Goal: Task Accomplishment & Management: Manage account settings

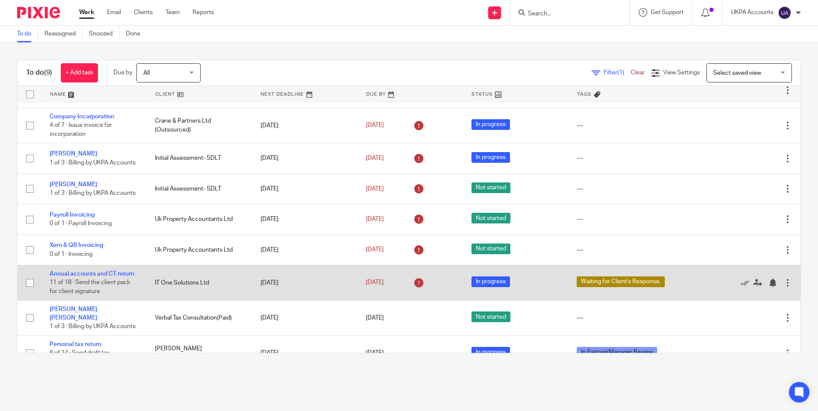
scroll to position [58, 0]
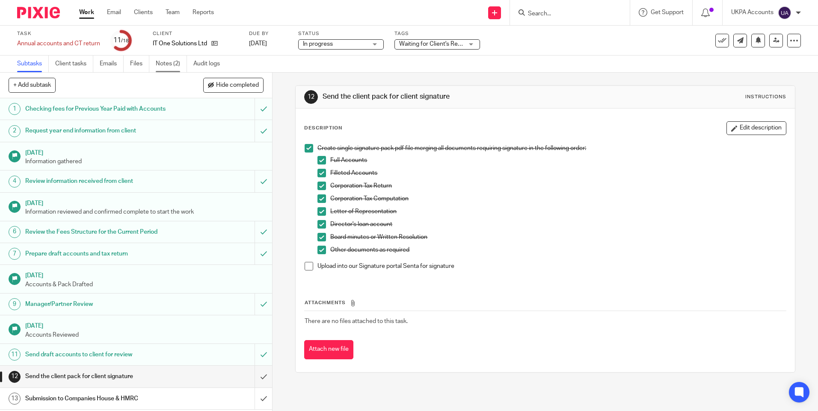
click at [174, 67] on link "Notes (2)" at bounding box center [171, 64] width 31 height 17
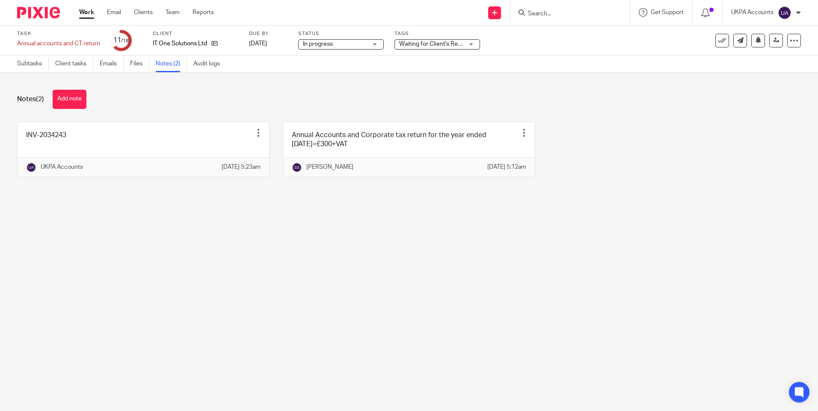
click at [607, 251] on main "Task Annual accounts and CT return Save Annual accounts and CT return 11 /18 Cl…" at bounding box center [409, 205] width 818 height 411
click at [218, 260] on main "Task Annual accounts and CT return Save Annual accounts and CT return 11 /18 Cl…" at bounding box center [409, 205] width 818 height 411
click at [35, 63] on link "Subtasks" at bounding box center [33, 64] width 32 height 17
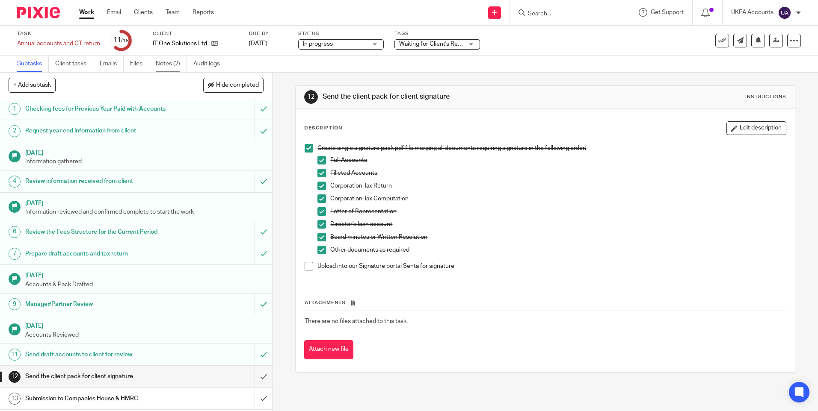
click at [171, 64] on link "Notes (2)" at bounding box center [171, 64] width 31 height 17
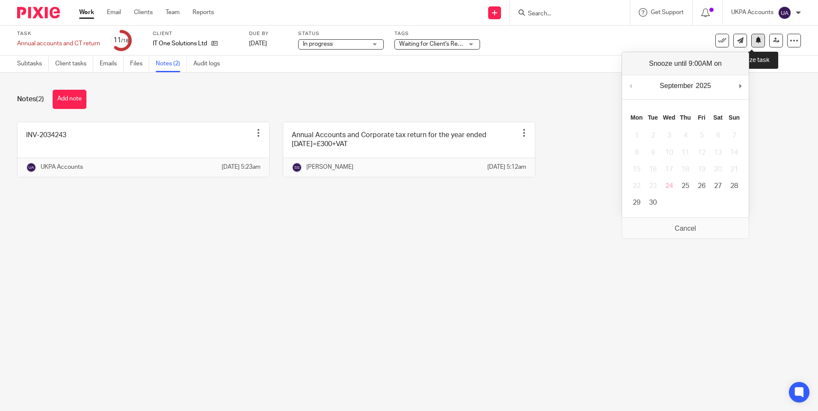
drag, startPoint x: 751, startPoint y: 43, endPoint x: 743, endPoint y: 64, distance: 22.6
click at [755, 43] on icon at bounding box center [758, 40] width 6 height 6
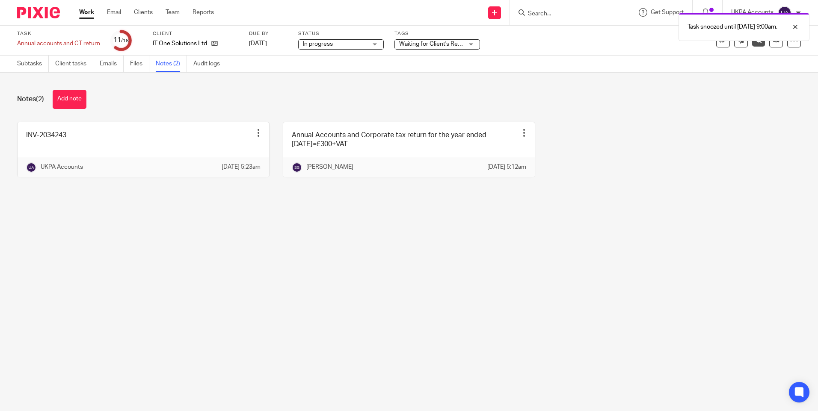
click at [88, 12] on link "Work" at bounding box center [86, 12] width 15 height 9
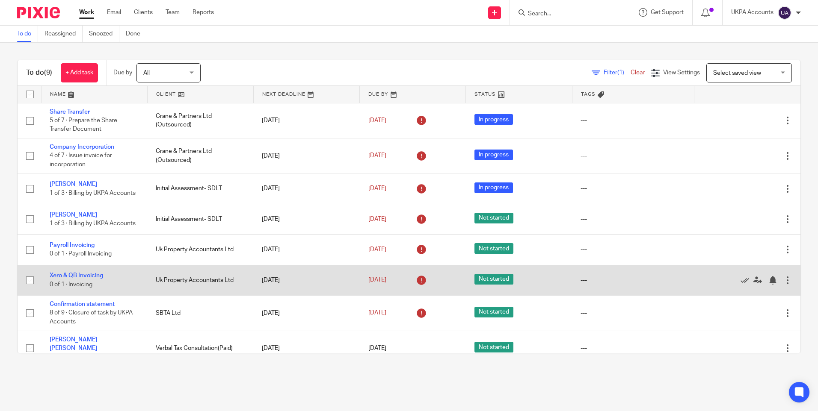
scroll to position [58, 0]
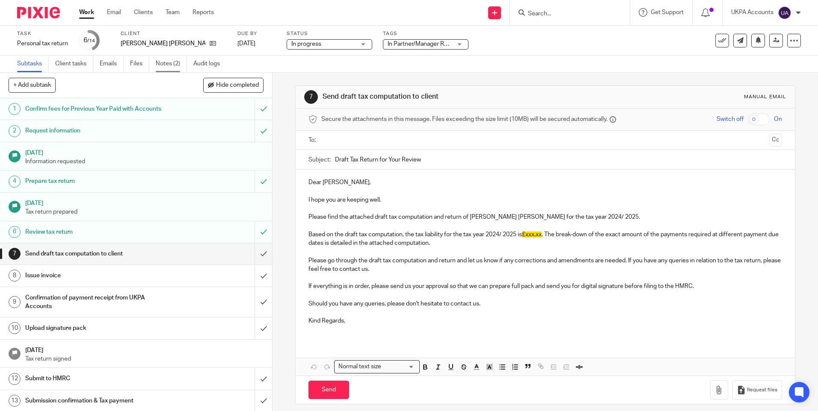
click at [168, 67] on link "Notes (2)" at bounding box center [171, 64] width 31 height 17
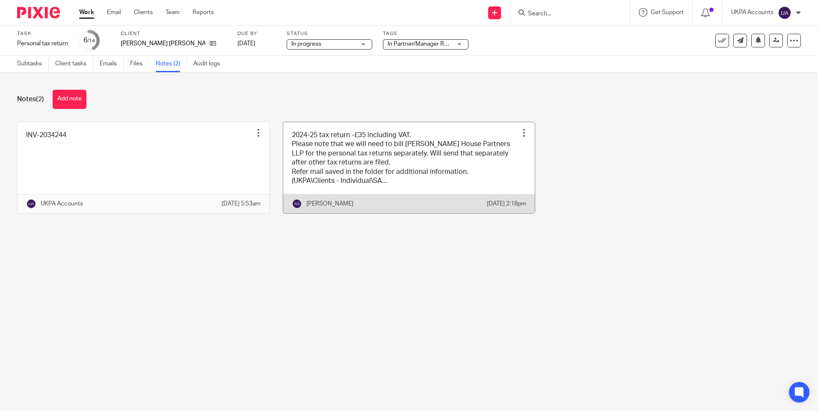
click at [520, 131] on div at bounding box center [524, 133] width 9 height 9
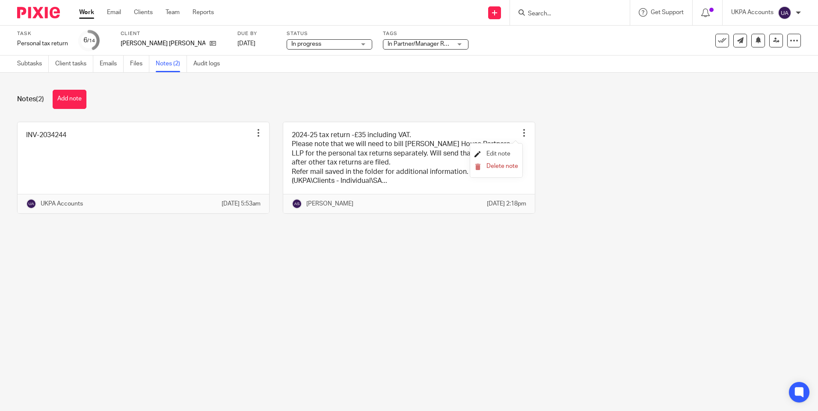
click at [503, 154] on span "Edit note" at bounding box center [498, 154] width 24 height 6
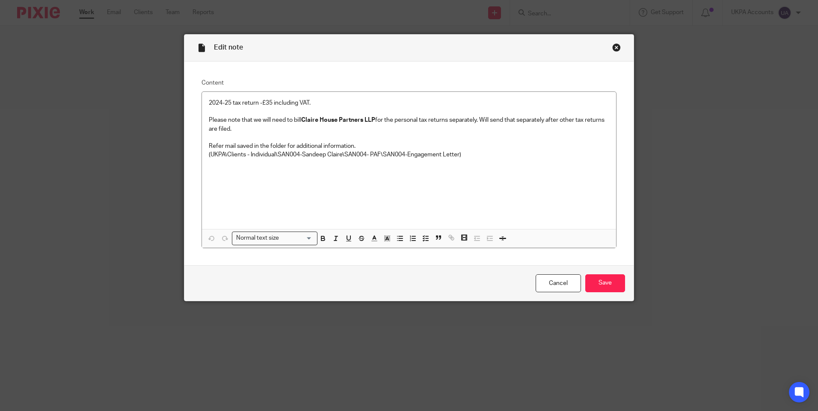
click at [613, 45] on div "Close this dialog window" at bounding box center [616, 47] width 9 height 9
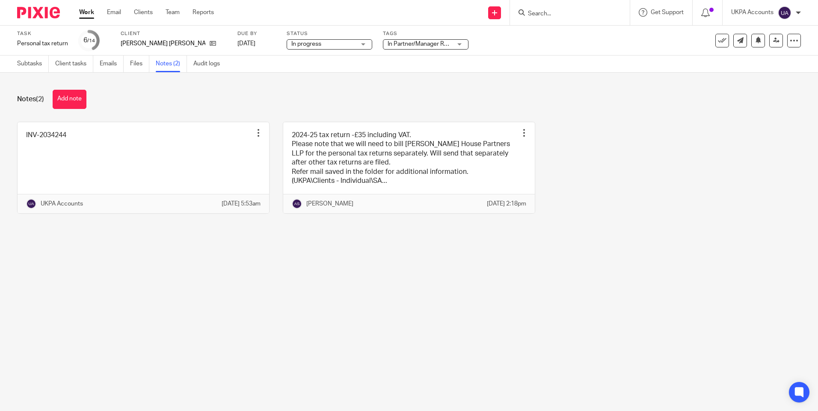
click at [545, 10] on input "Search" at bounding box center [565, 14] width 77 height 8
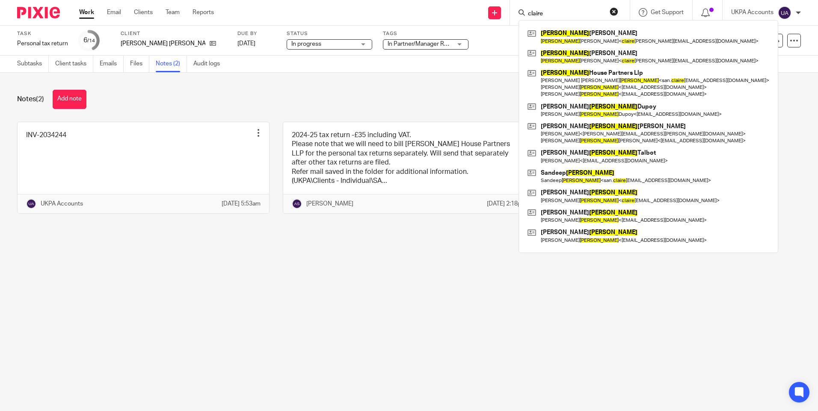
type input "claire"
click at [260, 95] on div "Notes (2) Add note" at bounding box center [408, 99] width 783 height 19
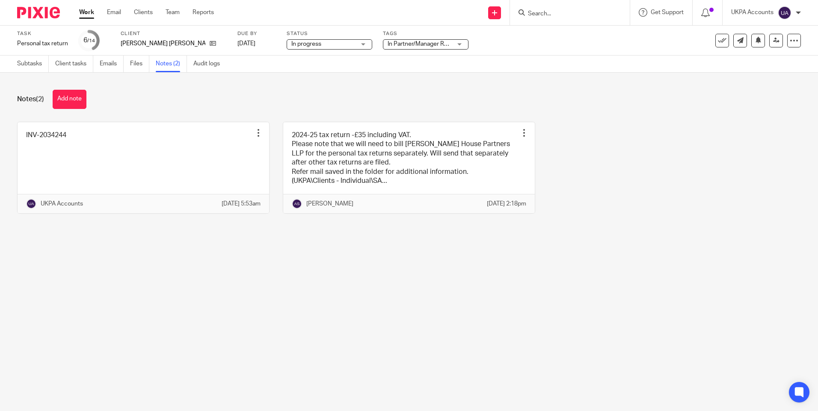
click at [566, 10] on input "Search" at bounding box center [565, 14] width 77 height 8
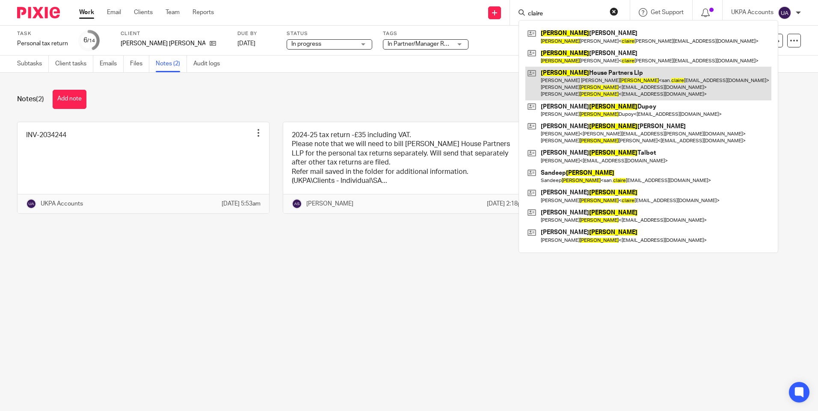
type input "claire"
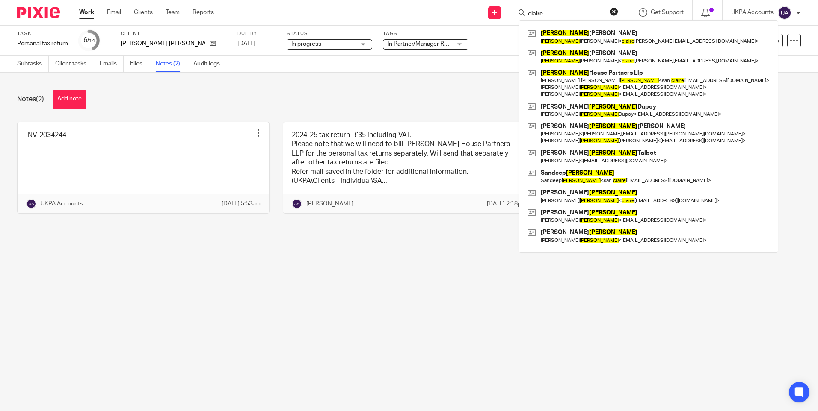
click at [593, 304] on main "Task Personal tax return Save Personal tax return 6 /14 Client Sandeep Claire D…" at bounding box center [409, 205] width 818 height 411
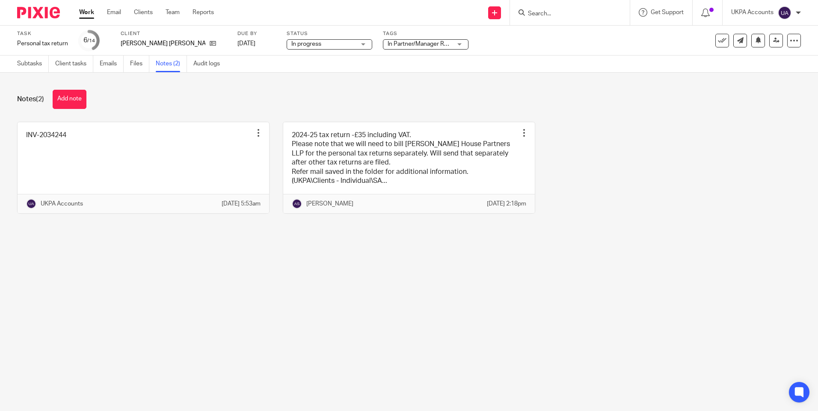
click at [173, 302] on main "Task Personal tax return Save Personal tax return 6 /14 Client Sandeep Claire D…" at bounding box center [409, 205] width 818 height 411
click at [27, 65] on link "Subtasks" at bounding box center [33, 64] width 32 height 17
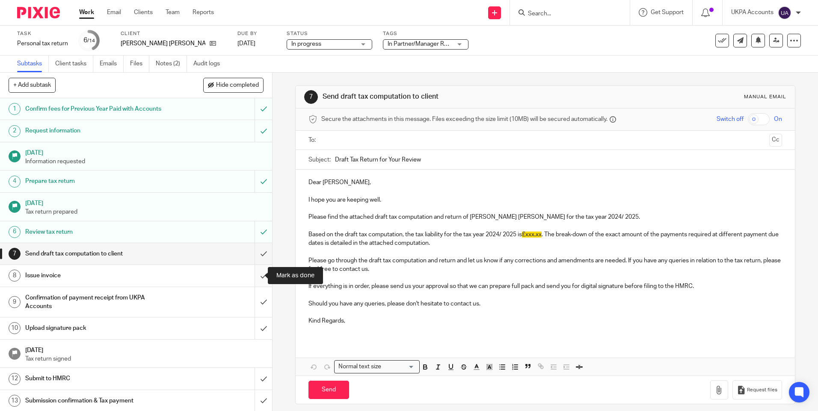
click at [254, 275] on input "submit" at bounding box center [136, 275] width 272 height 21
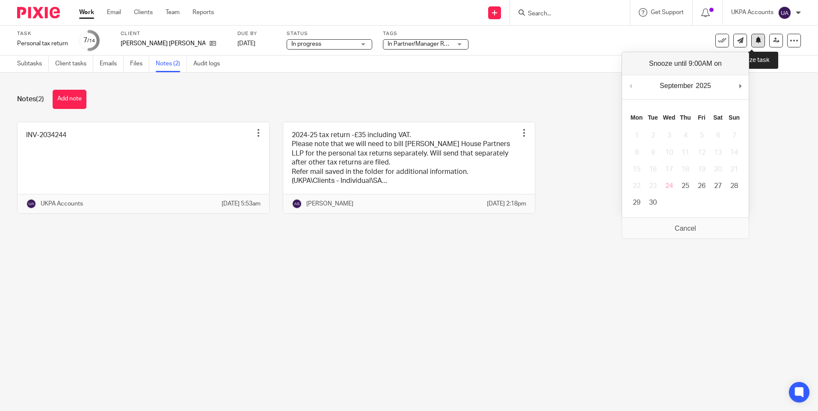
click at [755, 42] on icon at bounding box center [758, 40] width 6 height 6
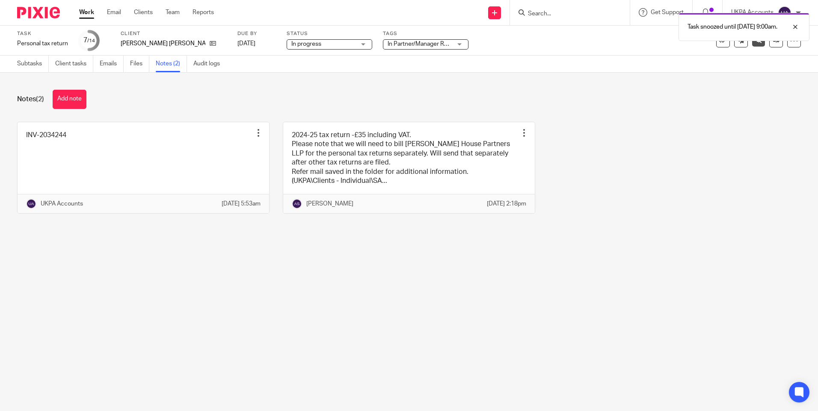
click at [670, 181] on div "INV-2034244 Edit note Delete note UKPA Accounts [DATE] 5:53am 2024-25 tax retur…" at bounding box center [402, 174] width 797 height 105
click at [88, 12] on link "Work" at bounding box center [86, 12] width 15 height 9
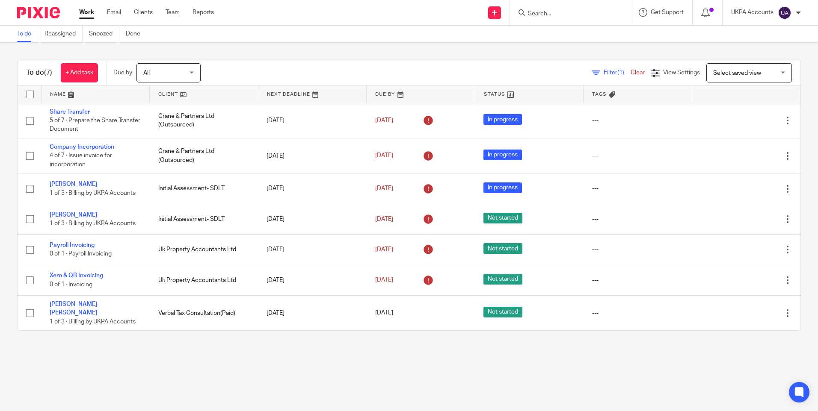
click at [139, 345] on main "To do Reassigned Snoozed Done To do (7) + Add task Due by All All [DATE] [DATE]…" at bounding box center [409, 205] width 818 height 411
click at [551, 15] on input "Search" at bounding box center [565, 14] width 77 height 8
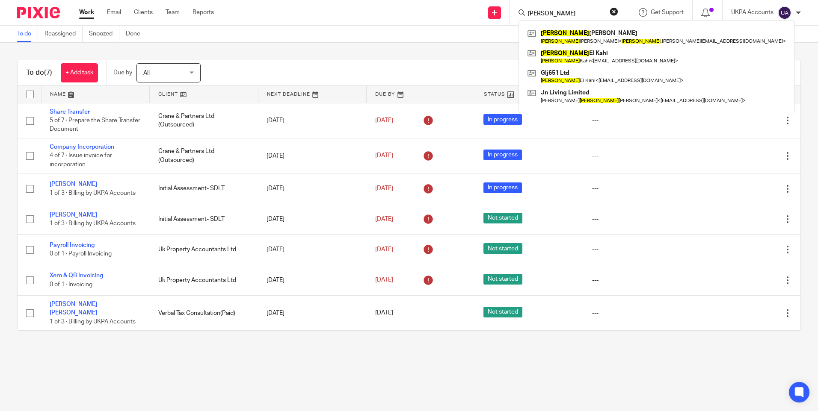
drag, startPoint x: 550, startPoint y: 7, endPoint x: 520, endPoint y: 7, distance: 30.4
click at [520, 7] on div "[PERSON_NAME]" at bounding box center [568, 12] width 100 height 11
click at [527, 11] on input "[PERSON_NAME]" at bounding box center [565, 14] width 77 height 8
click at [528, 11] on input "imad" at bounding box center [565, 14] width 77 height 8
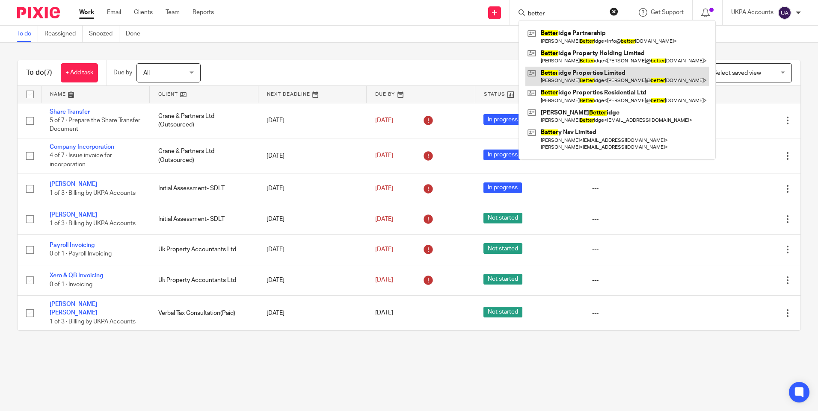
type input "better"
click at [599, 79] on link at bounding box center [616, 77] width 183 height 20
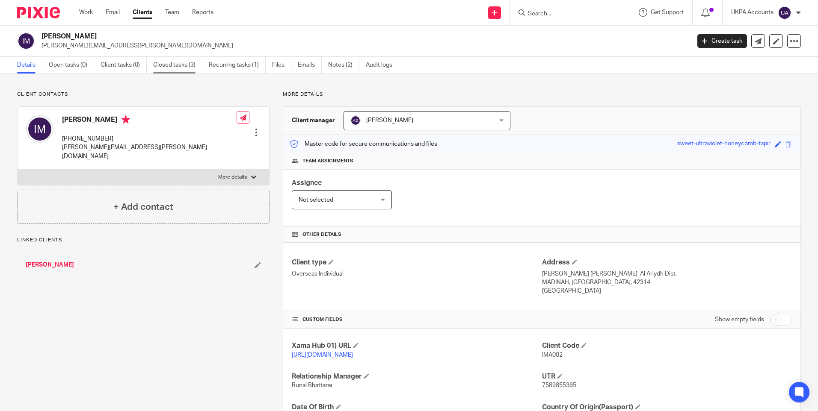
click at [178, 67] on link "Closed tasks (3)" at bounding box center [177, 65] width 49 height 17
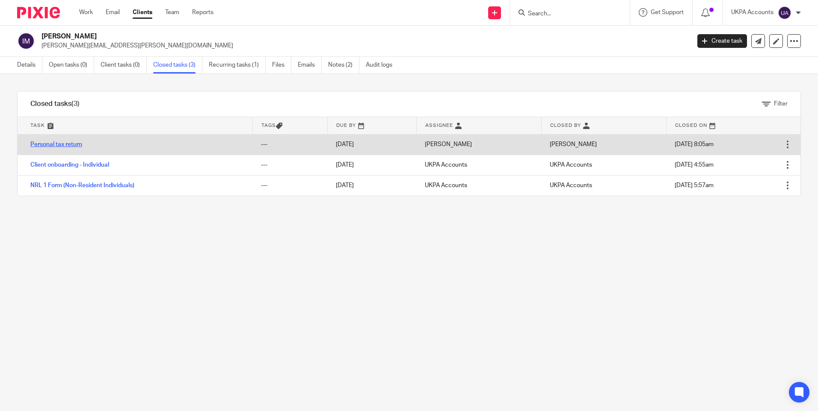
click at [80, 144] on link "Personal tax return" at bounding box center [56, 145] width 52 height 6
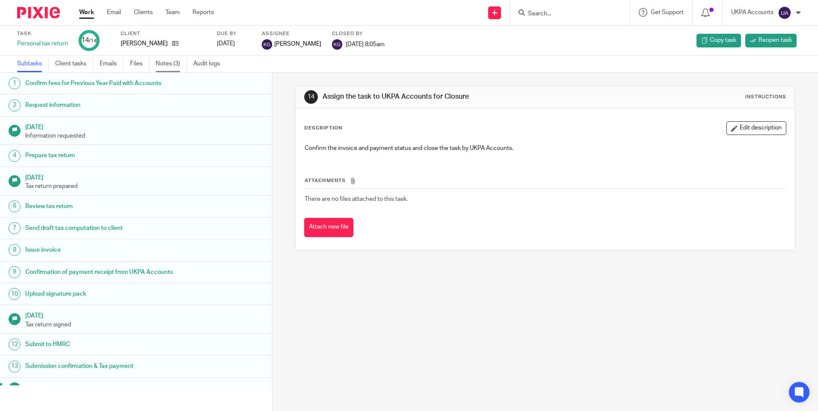
click at [177, 61] on link "Notes (3)" at bounding box center [171, 64] width 31 height 17
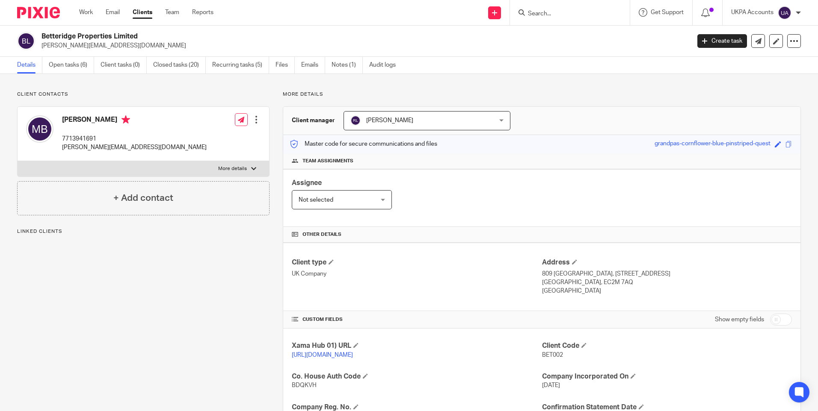
click at [78, 68] on link "Open tasks (6)" at bounding box center [71, 65] width 45 height 17
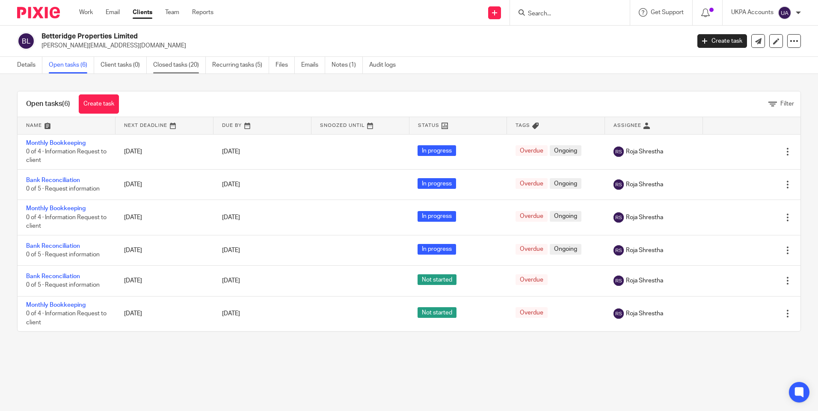
click at [164, 63] on link "Closed tasks (20)" at bounding box center [179, 65] width 53 height 17
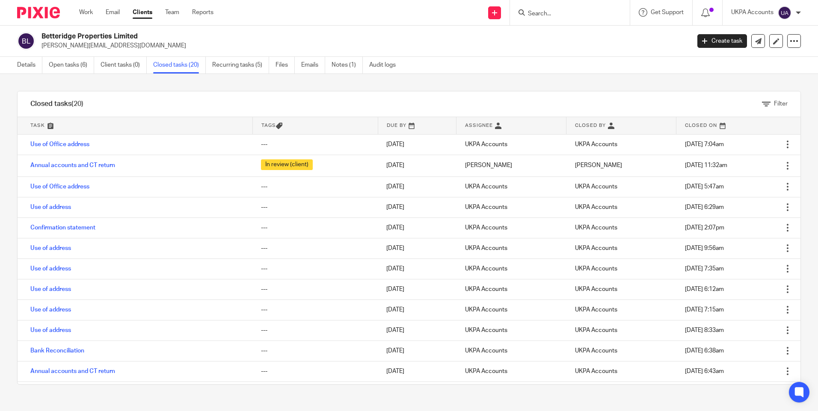
scroll to position [164, 0]
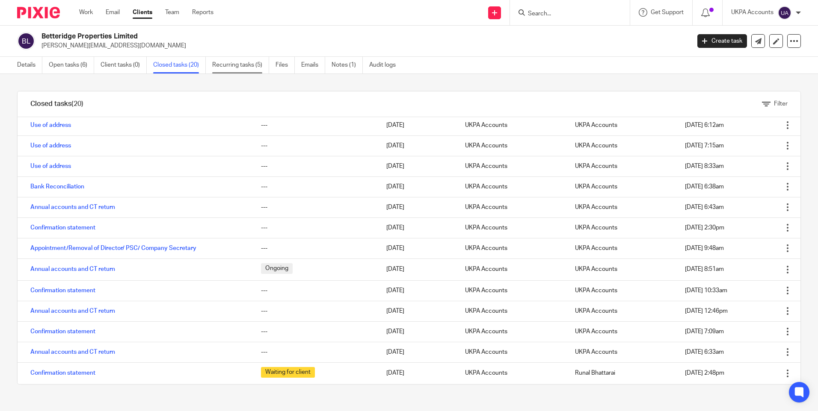
click at [248, 64] on link "Recurring tasks (5)" at bounding box center [240, 65] width 57 height 17
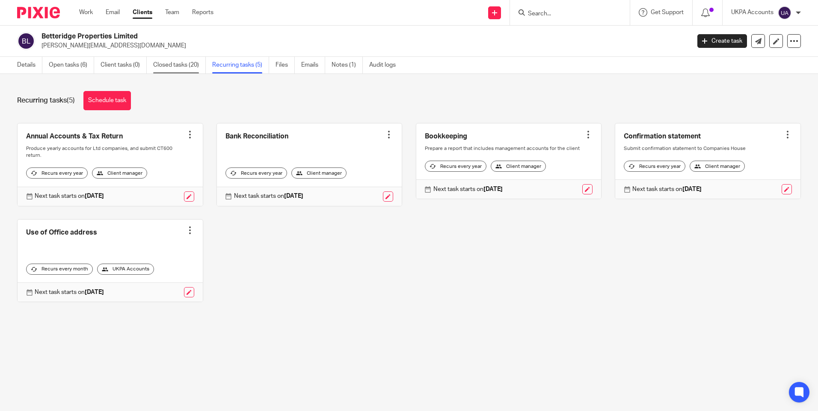
click at [186, 65] on link "Closed tasks (20)" at bounding box center [179, 65] width 53 height 17
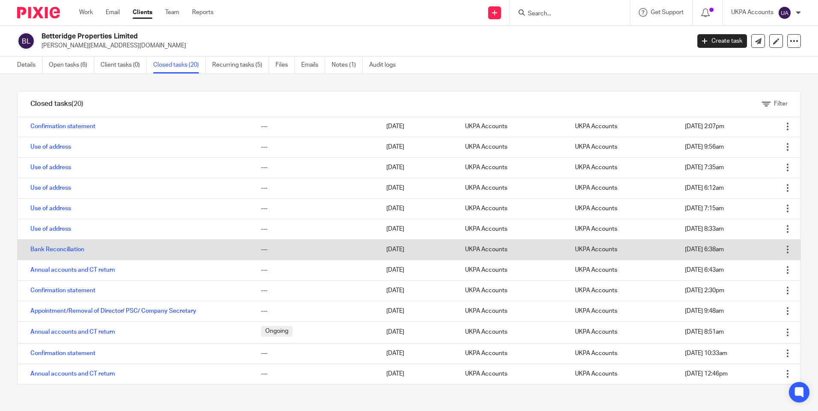
scroll to position [164, 0]
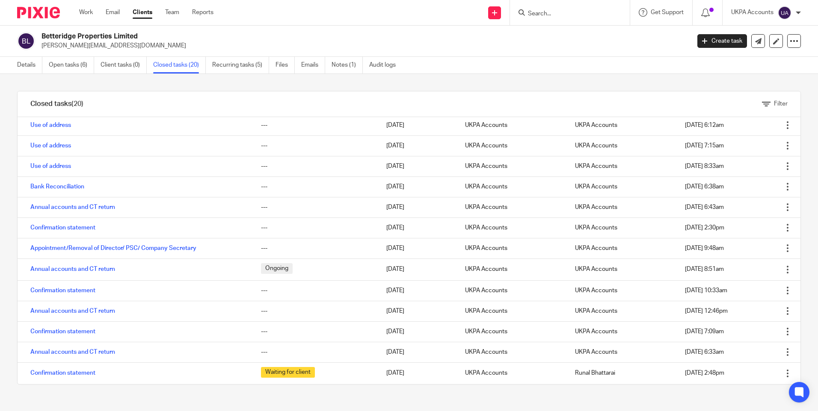
click at [550, 14] on input "Search" at bounding box center [565, 14] width 77 height 8
click at [547, 11] on input "PHY" at bounding box center [565, 14] width 77 height 8
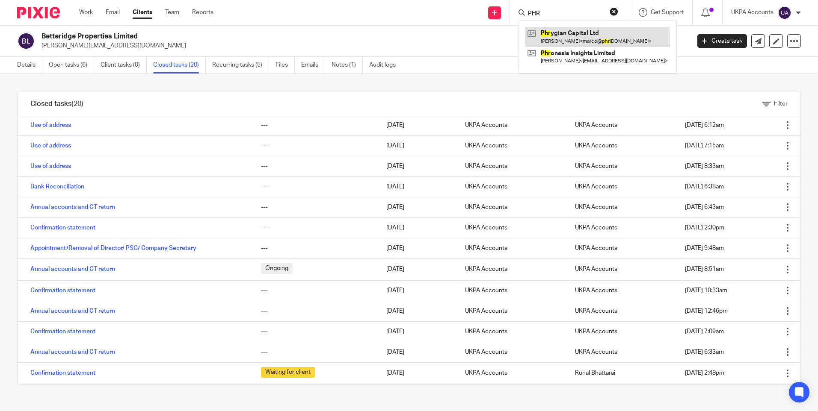
type input "PHR"
drag, startPoint x: 581, startPoint y: 35, endPoint x: 560, endPoint y: 35, distance: 20.5
click at [560, 35] on link at bounding box center [597, 37] width 145 height 20
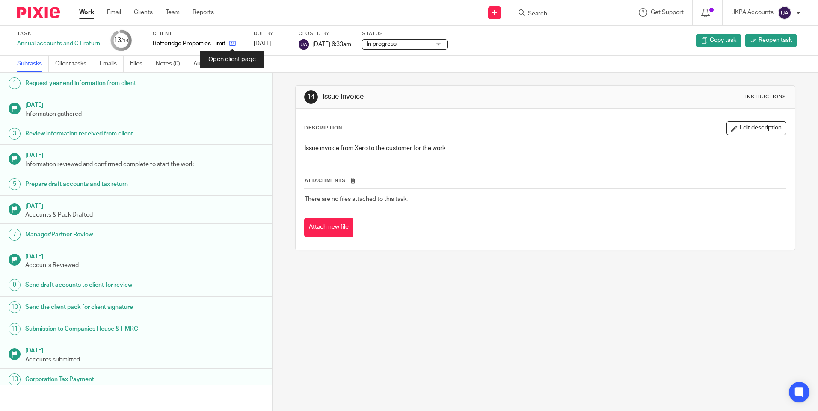
click at [233, 42] on icon at bounding box center [232, 43] width 6 height 6
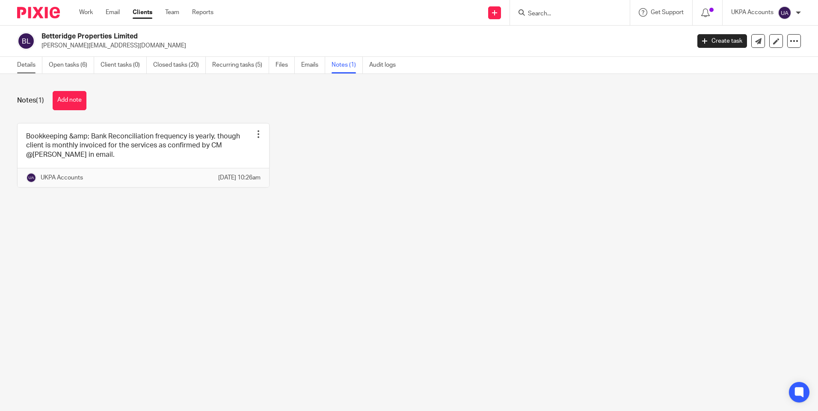
click at [30, 67] on link "Details" at bounding box center [29, 65] width 25 height 17
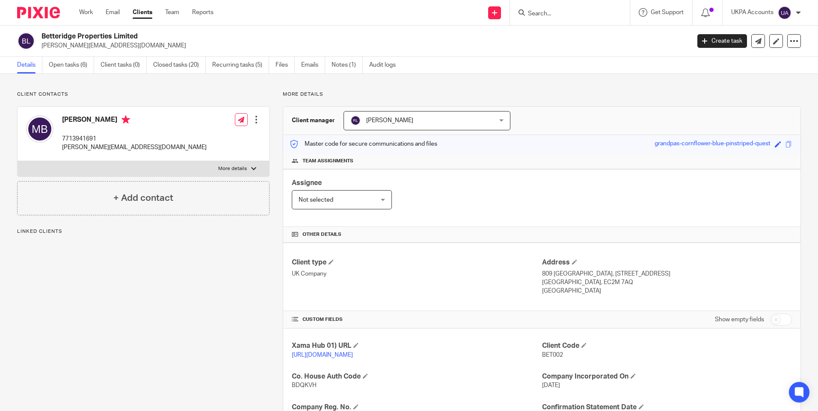
scroll to position [128, 0]
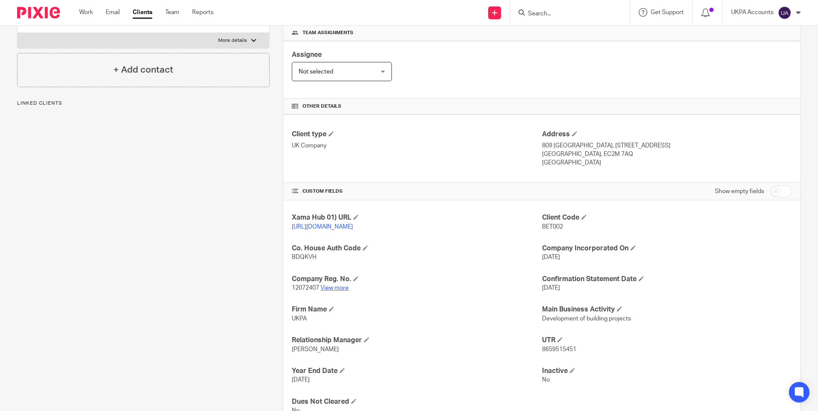
click at [343, 291] on link "View more" at bounding box center [334, 288] width 28 height 6
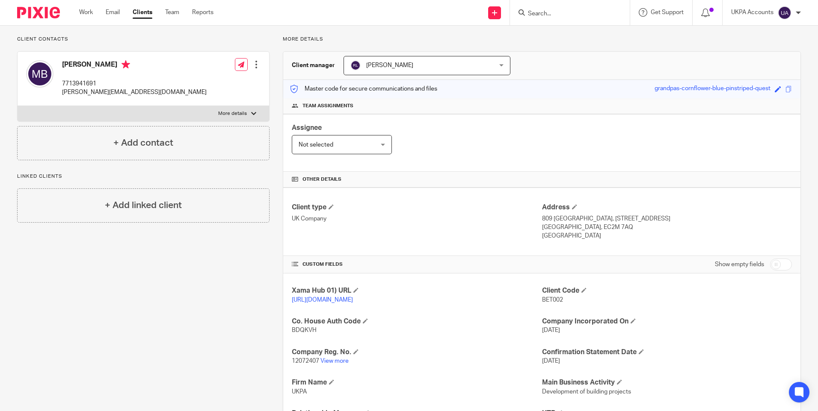
scroll to position [0, 0]
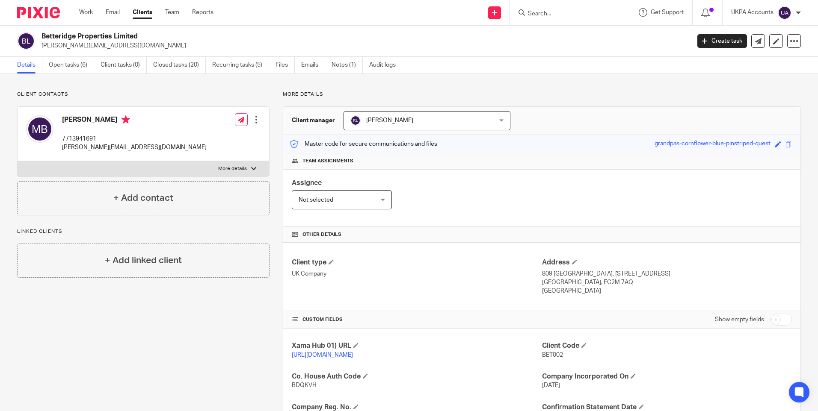
click at [547, 15] on input "Search" at bounding box center [565, 14] width 77 height 8
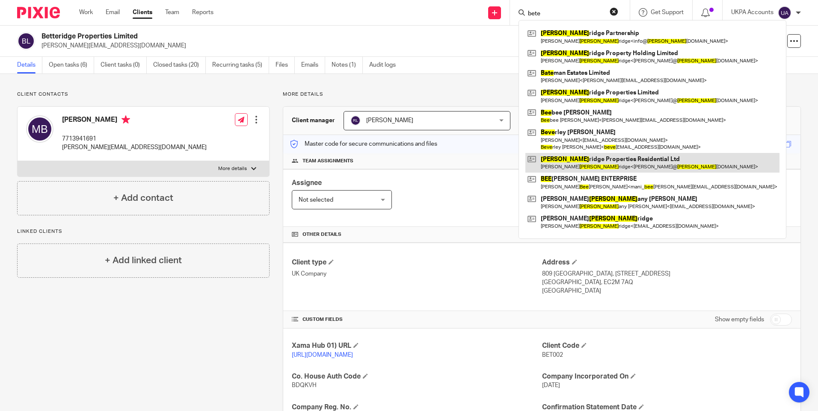
type input "bete"
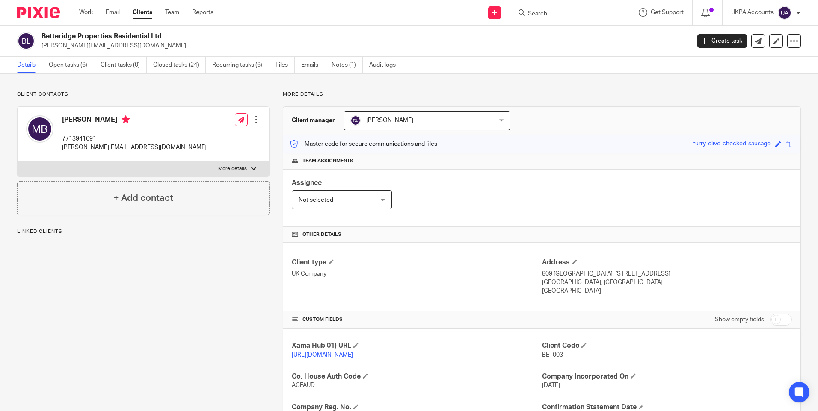
scroll to position [171, 0]
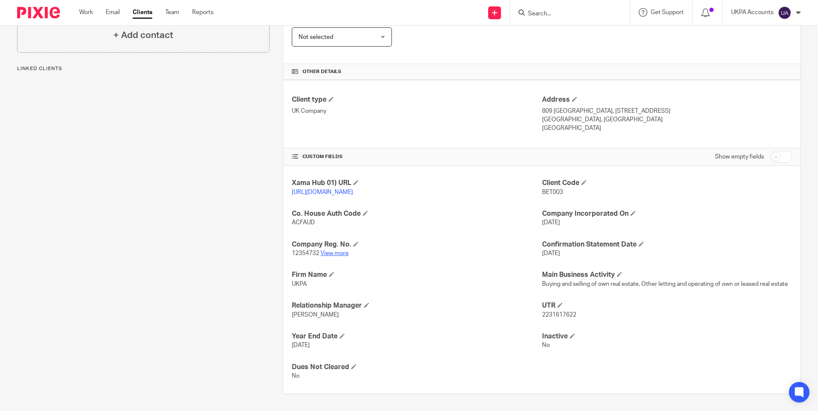
click at [335, 254] on link "View more" at bounding box center [334, 254] width 28 height 6
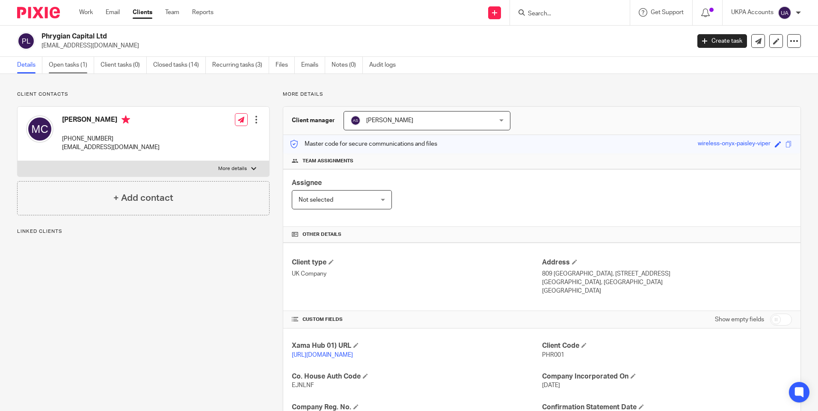
click at [82, 67] on link "Open tasks (1)" at bounding box center [71, 65] width 45 height 17
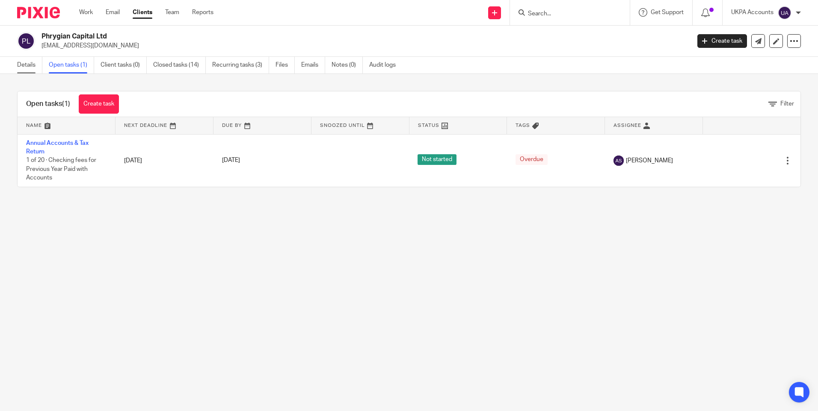
click at [25, 65] on link "Details" at bounding box center [29, 65] width 25 height 17
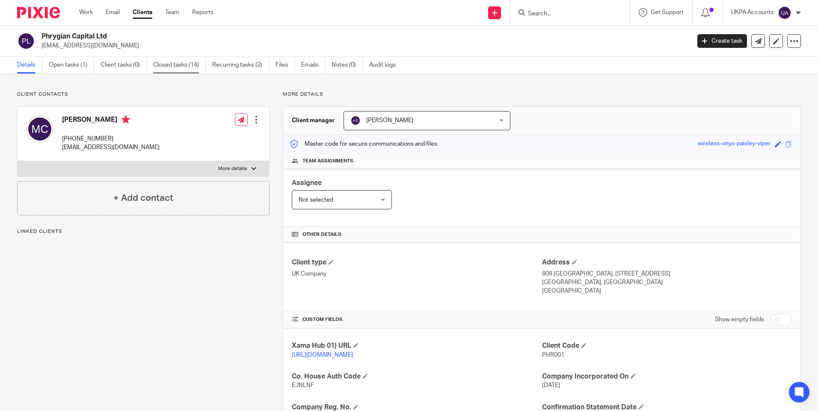
click at [175, 64] on link "Closed tasks (14)" at bounding box center [179, 65] width 53 height 17
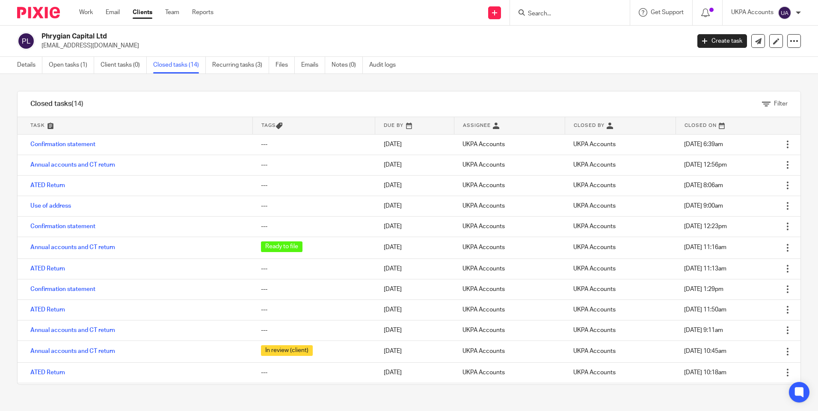
click at [546, 8] on form at bounding box center [572, 12] width 91 height 11
click at [545, 11] on input "Search" at bounding box center [565, 14] width 77 height 8
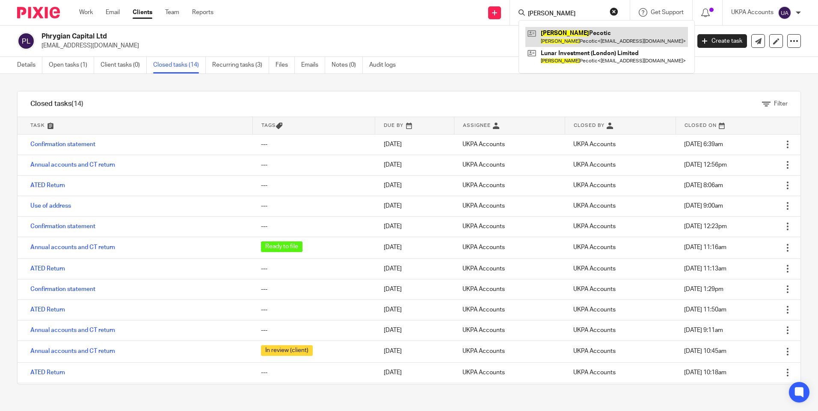
type input "[PERSON_NAME]"
click at [553, 29] on link at bounding box center [606, 37] width 162 height 20
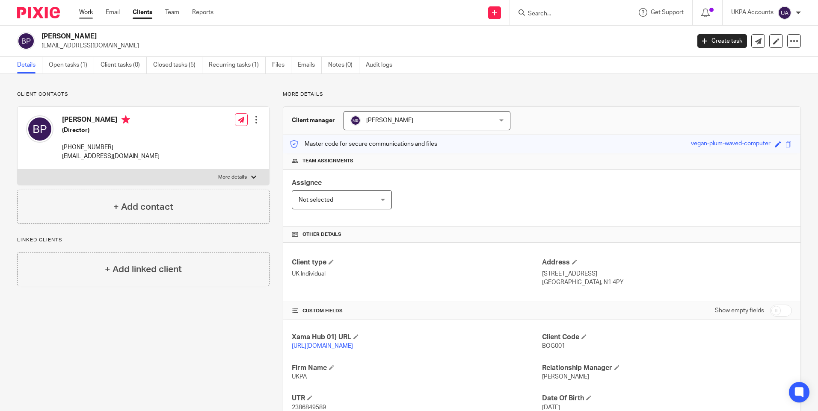
click at [90, 12] on link "Work" at bounding box center [86, 12] width 14 height 9
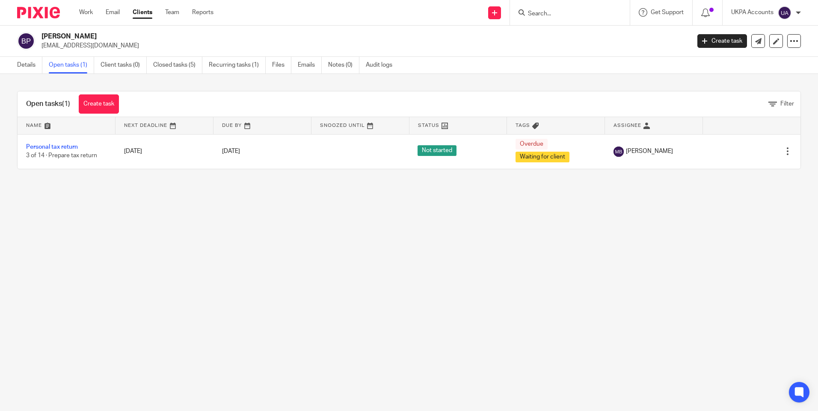
click at [298, 281] on main "[PERSON_NAME] [EMAIL_ADDRESS][DOMAIN_NAME] Create task Update from Companies Ho…" at bounding box center [409, 205] width 818 height 411
click at [137, 249] on main "[PERSON_NAME] [EMAIL_ADDRESS][DOMAIN_NAME] Create task Update from Companies Ho…" at bounding box center [409, 205] width 818 height 411
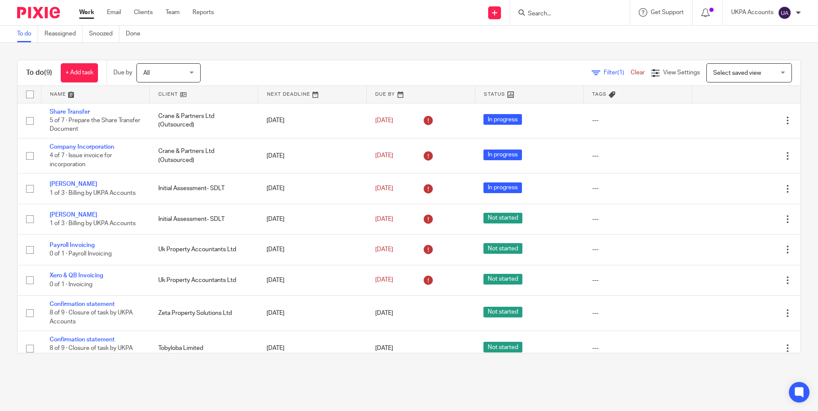
click at [544, 12] on input "Search" at bounding box center [565, 14] width 77 height 8
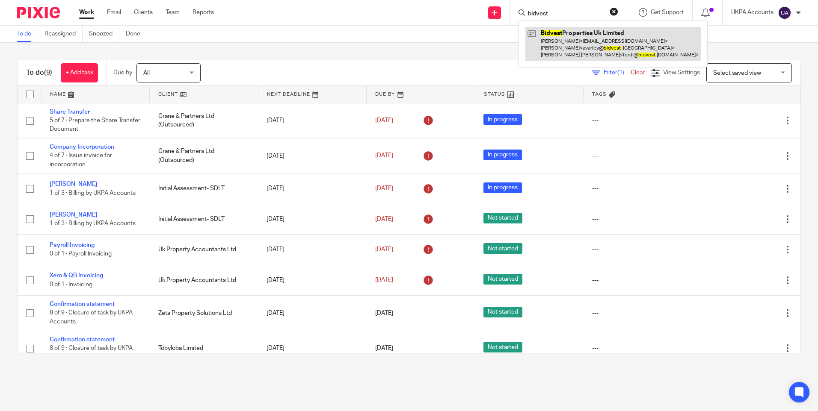
type input "bidvest"
click at [589, 34] on link at bounding box center [612, 44] width 175 height 34
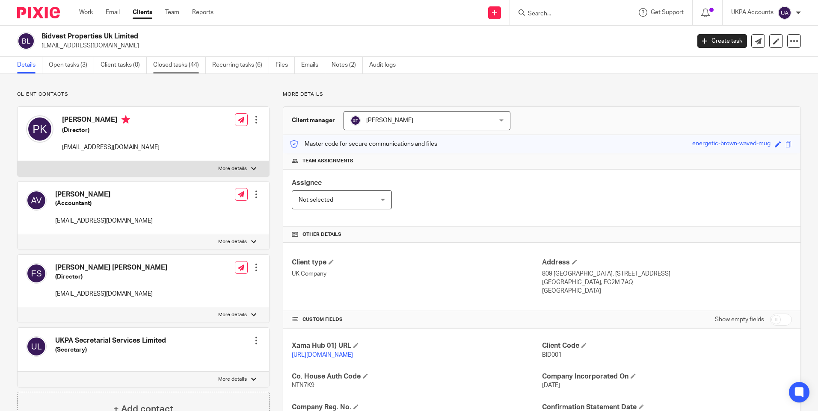
click at [182, 63] on link "Closed tasks (44)" at bounding box center [179, 65] width 53 height 17
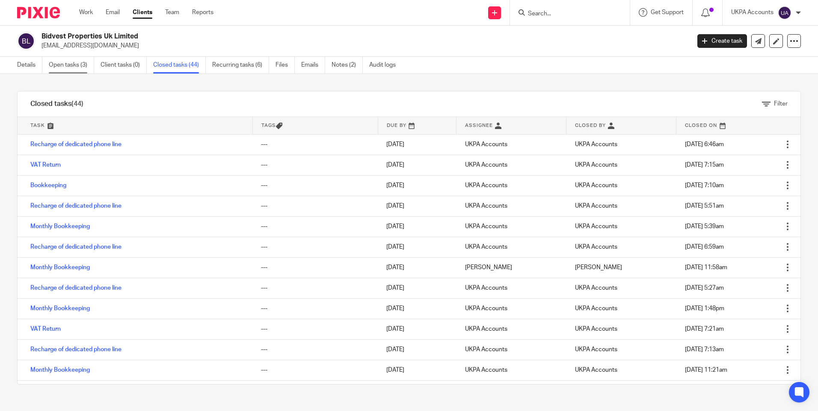
click at [79, 65] on link "Open tasks (3)" at bounding box center [71, 65] width 45 height 17
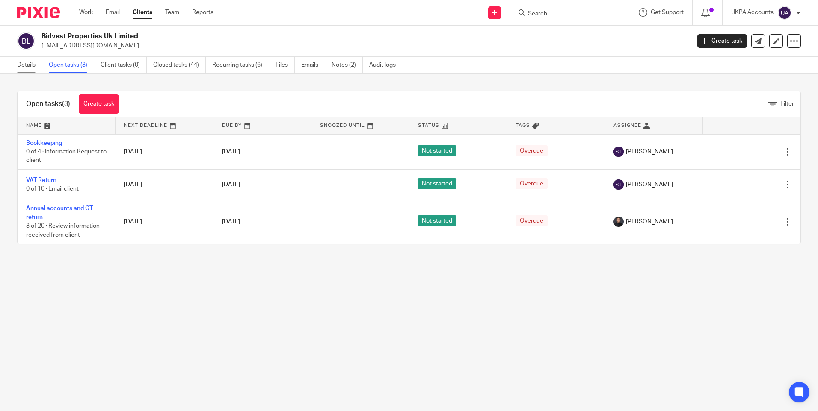
click at [36, 67] on link "Details" at bounding box center [29, 65] width 25 height 17
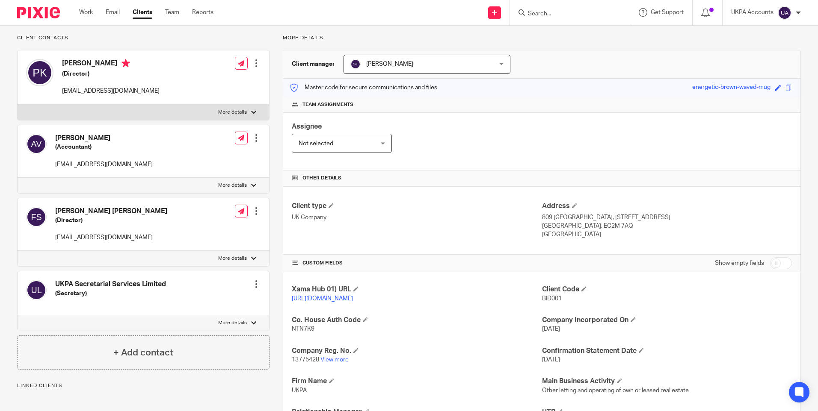
scroll to position [171, 0]
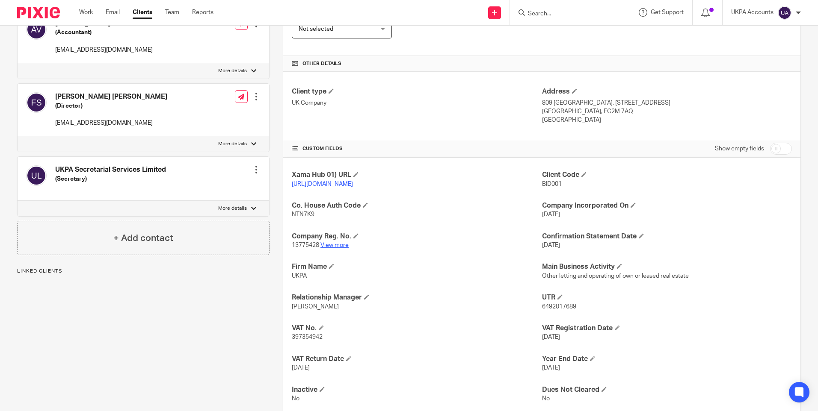
click at [337, 248] on link "View more" at bounding box center [334, 245] width 28 height 6
click at [336, 248] on link "View more" at bounding box center [334, 245] width 28 height 6
click at [338, 248] on link "View more" at bounding box center [334, 245] width 28 height 6
click at [328, 248] on link "View more" at bounding box center [334, 245] width 28 height 6
click at [333, 248] on link "View more" at bounding box center [334, 245] width 28 height 6
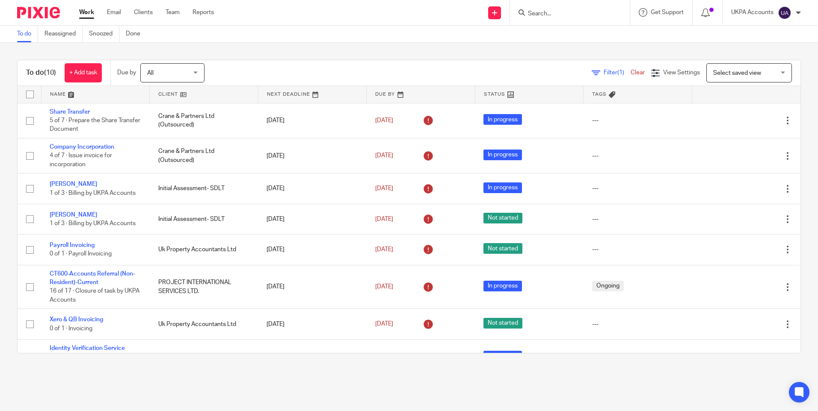
click at [544, 12] on input "Search" at bounding box center [565, 14] width 77 height 8
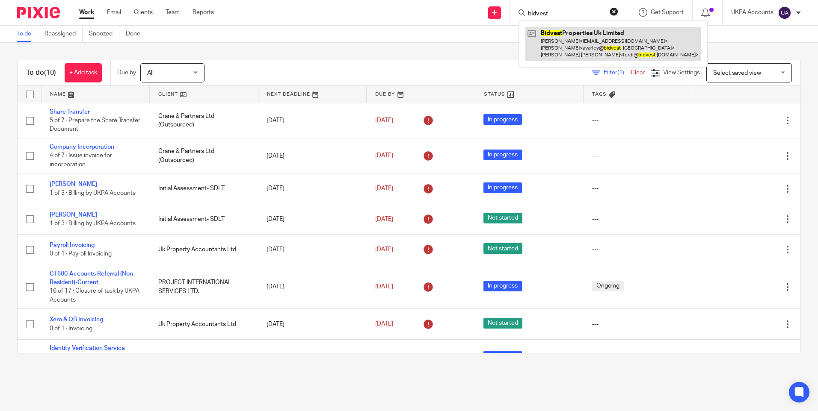
type input "bidvest"
click at [567, 31] on link at bounding box center [612, 44] width 175 height 34
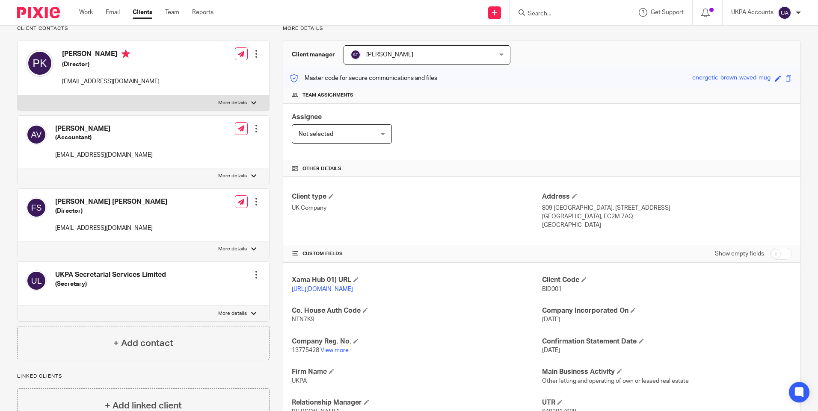
scroll to position [128, 0]
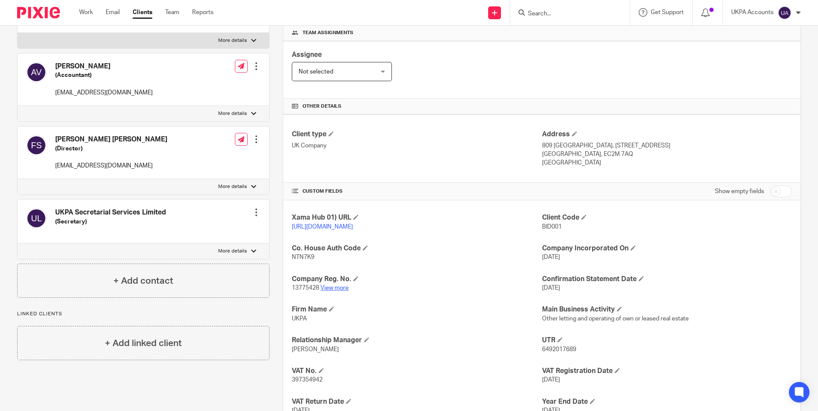
click at [337, 291] on link "View more" at bounding box center [334, 288] width 28 height 6
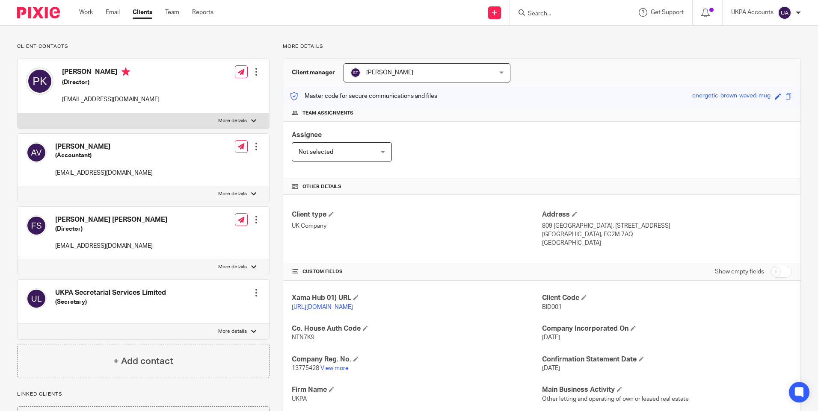
scroll to position [0, 0]
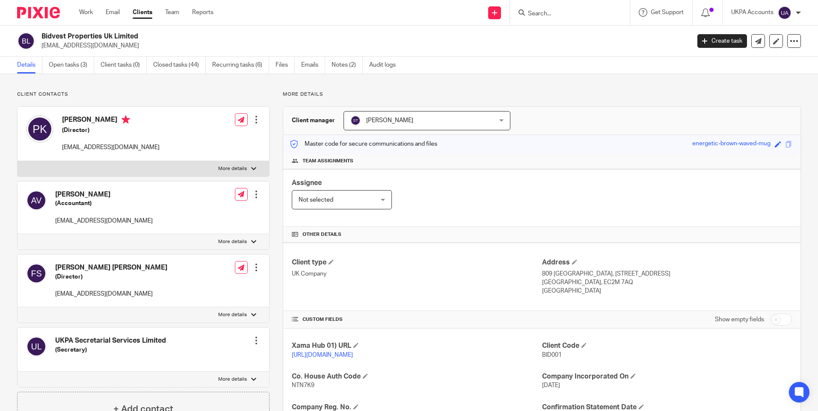
click at [552, 12] on input "Search" at bounding box center [565, 14] width 77 height 8
paste input "Emerald Property Capital Ltd"
type input "Emerald Property Capital Ltd"
click at [561, 32] on link at bounding box center [597, 37] width 145 height 20
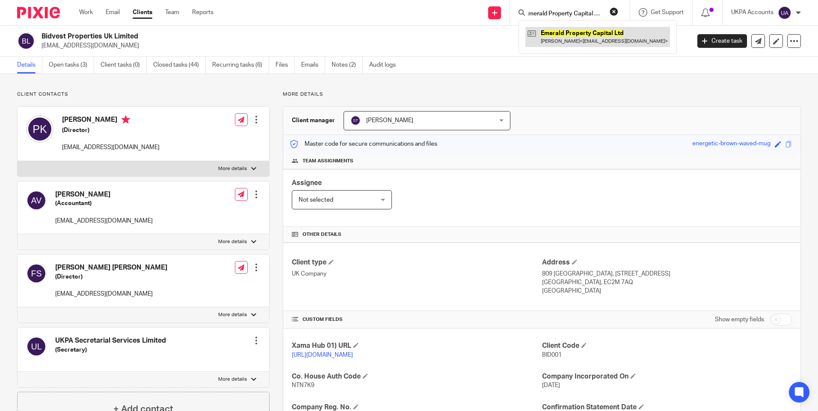
scroll to position [0, 0]
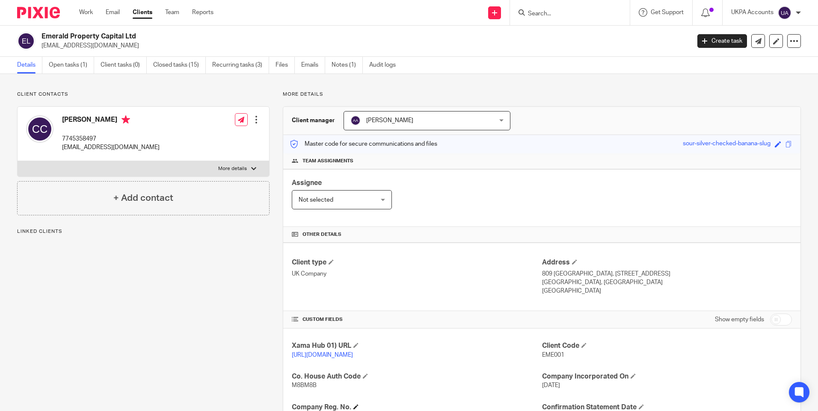
scroll to position [86, 0]
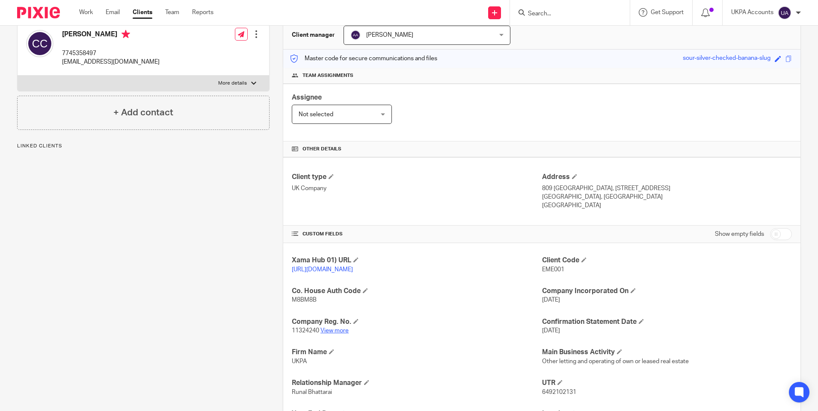
click at [330, 334] on link "View more" at bounding box center [334, 331] width 28 height 6
click at [337, 334] on link "View more" at bounding box center [334, 331] width 28 height 6
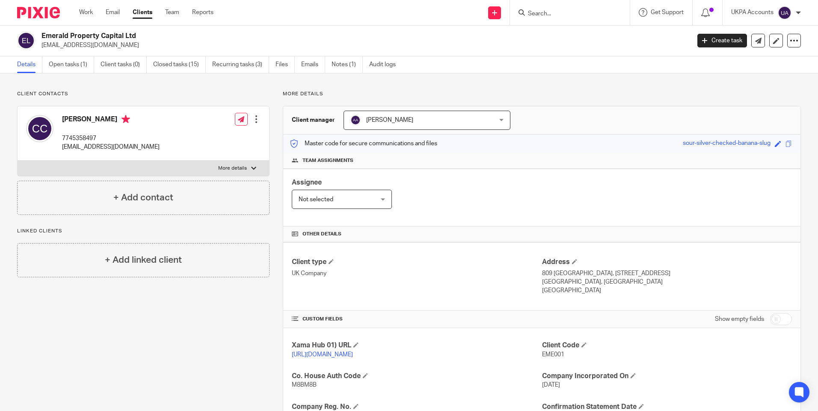
scroll to position [0, 0]
click at [177, 63] on link "Closed tasks (15)" at bounding box center [179, 65] width 53 height 17
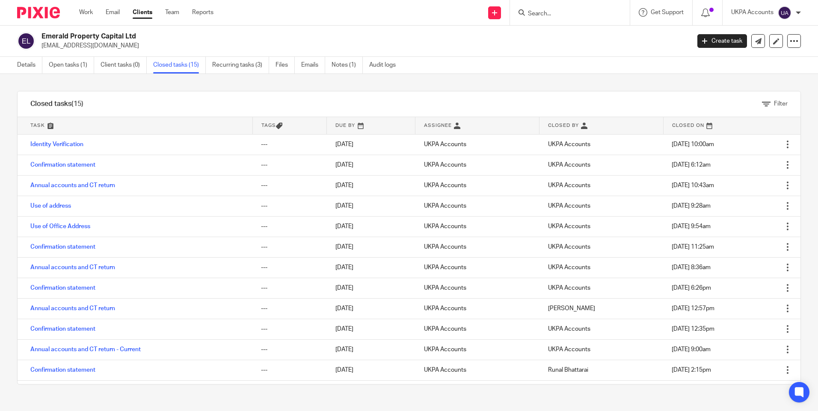
scroll to position [58, 0]
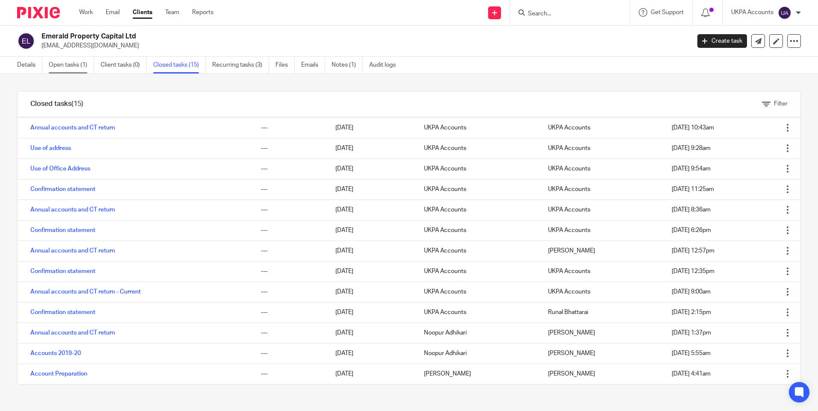
click at [74, 63] on link "Open tasks (1)" at bounding box center [71, 65] width 45 height 17
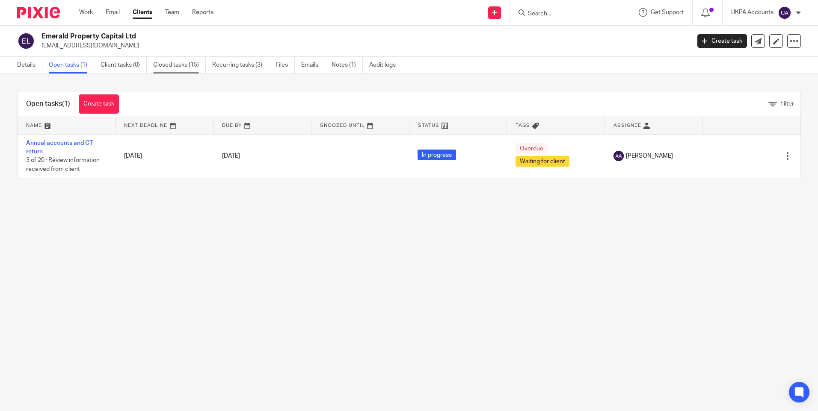
click at [196, 63] on link "Closed tasks (15)" at bounding box center [179, 65] width 53 height 17
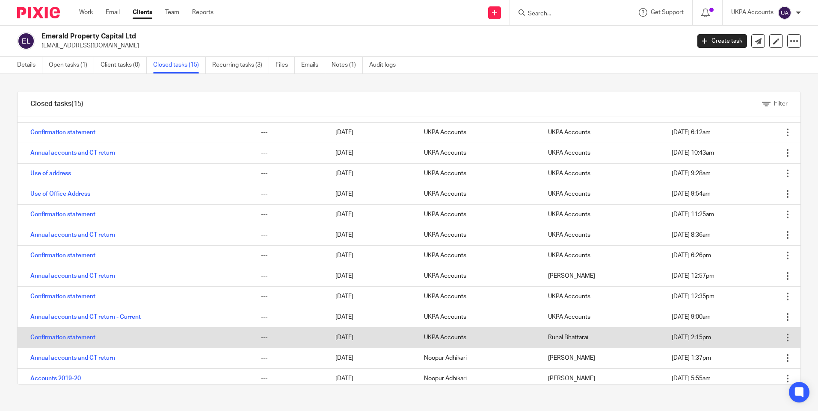
scroll to position [58, 0]
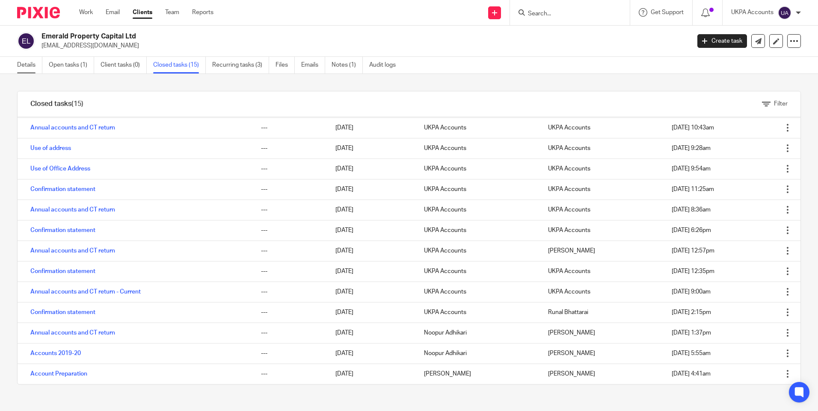
click at [29, 66] on link "Details" at bounding box center [29, 65] width 25 height 17
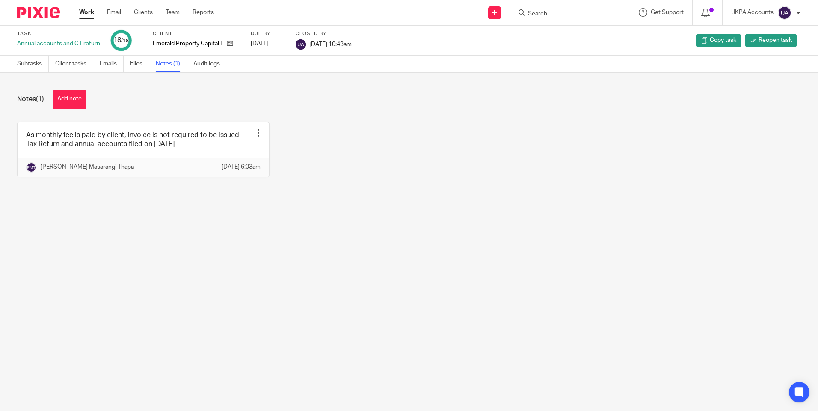
click at [323, 167] on div "As monthly fee is paid by client, invoice is not required to be issued. Tax Ret…" at bounding box center [402, 156] width 797 height 68
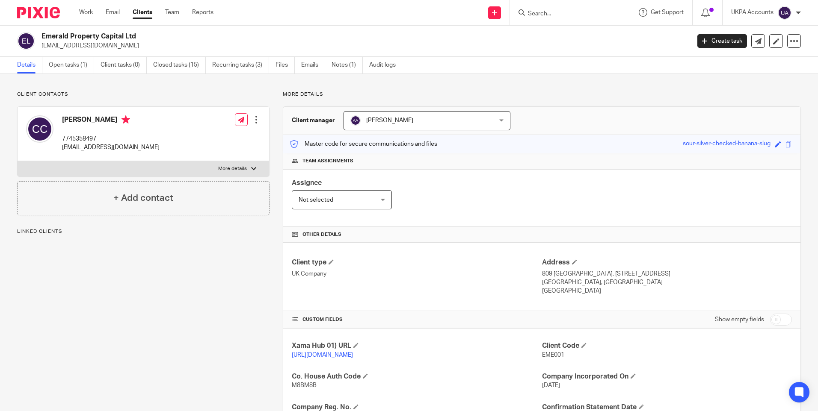
scroll to position [86, 0]
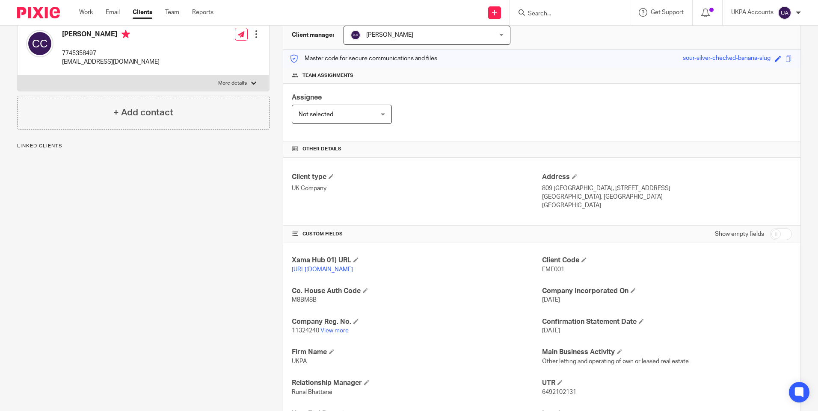
click at [332, 334] on link "View more" at bounding box center [334, 331] width 28 height 6
